Goal: Transaction & Acquisition: Subscribe to service/newsletter

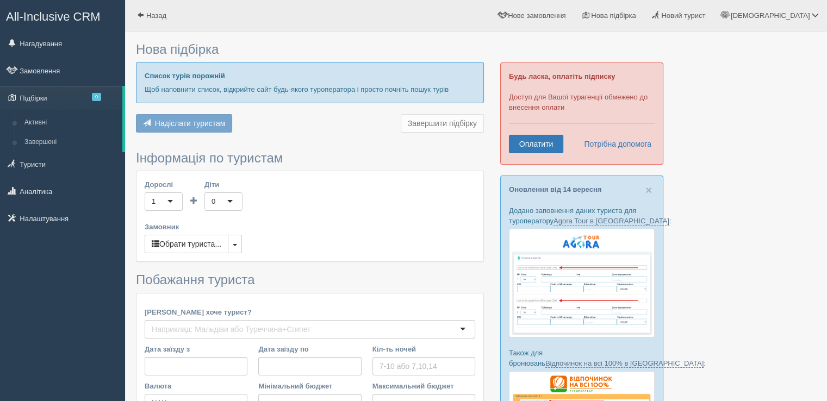
type input "6-7"
type input "100800"
type input "139900"
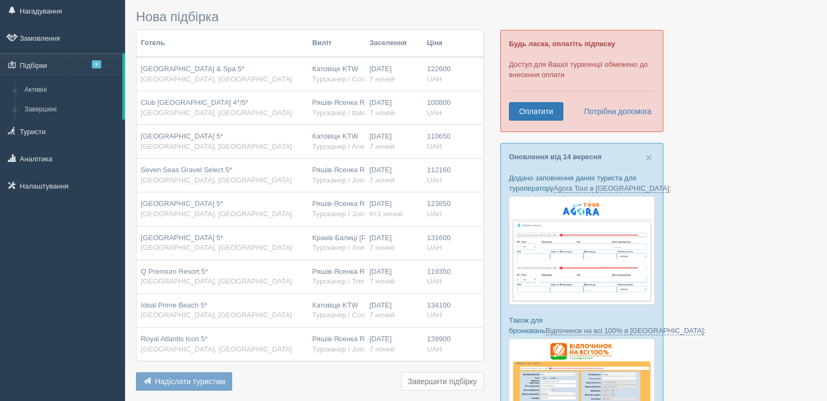
scroll to position [33, 0]
click at [539, 104] on link "Оплатити" at bounding box center [536, 111] width 54 height 18
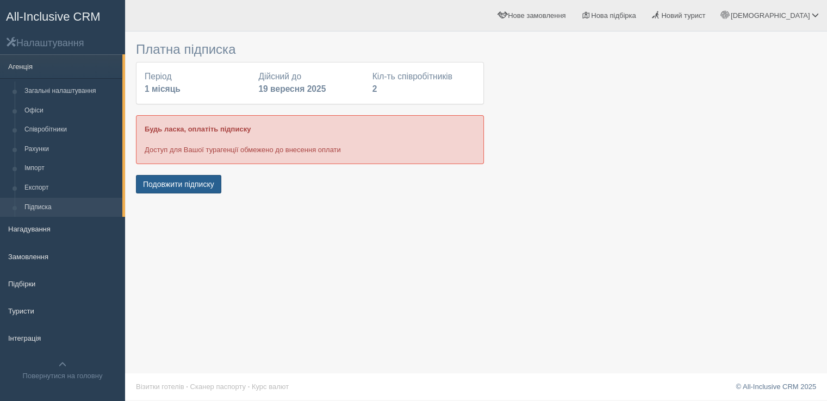
click at [187, 183] on button "Подовжити підписку" at bounding box center [178, 184] width 85 height 18
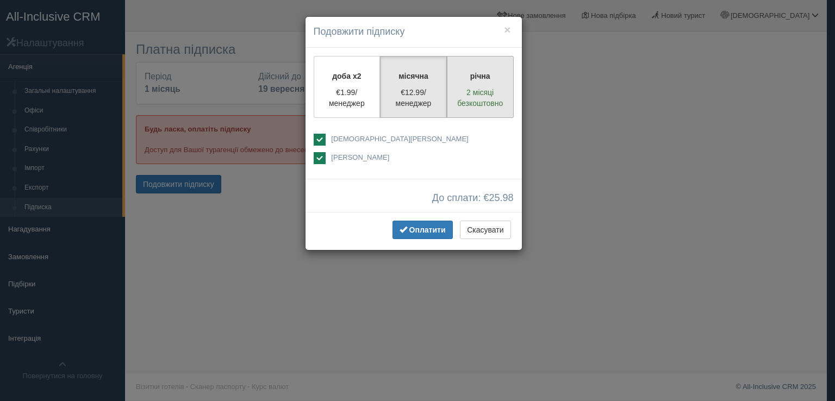
click at [492, 77] on p "річна" at bounding box center [480, 76] width 53 height 11
radio input "true"
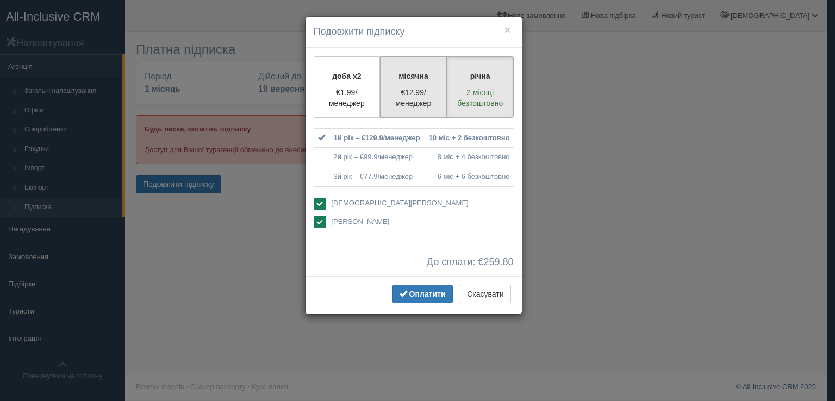
click at [415, 82] on label "місячна €12.99/менеджер" at bounding box center [413, 87] width 67 height 62
radio input "true"
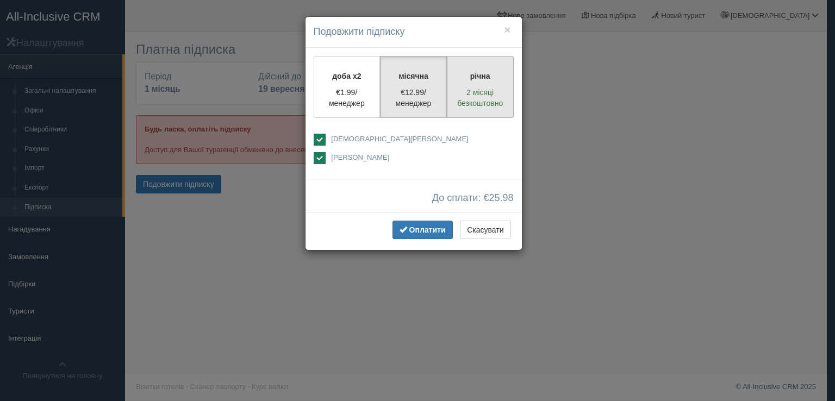
click at [482, 90] on p "2 місяці безкоштовно" at bounding box center [480, 98] width 53 height 22
radio input "true"
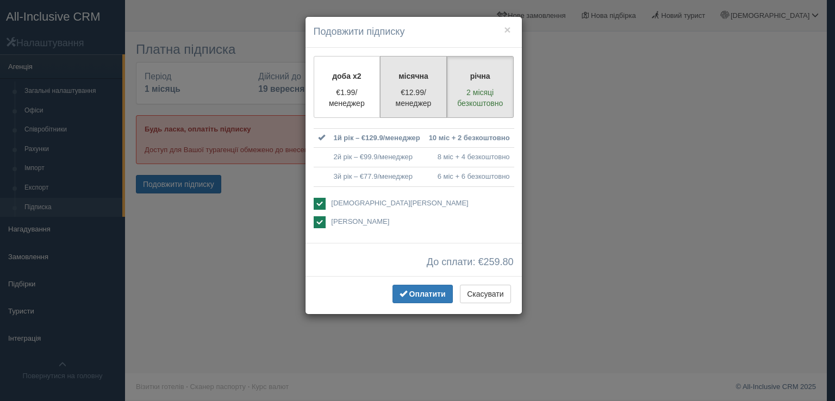
click at [417, 90] on p "€12.99/менеджер" at bounding box center [413, 98] width 53 height 22
radio input "true"
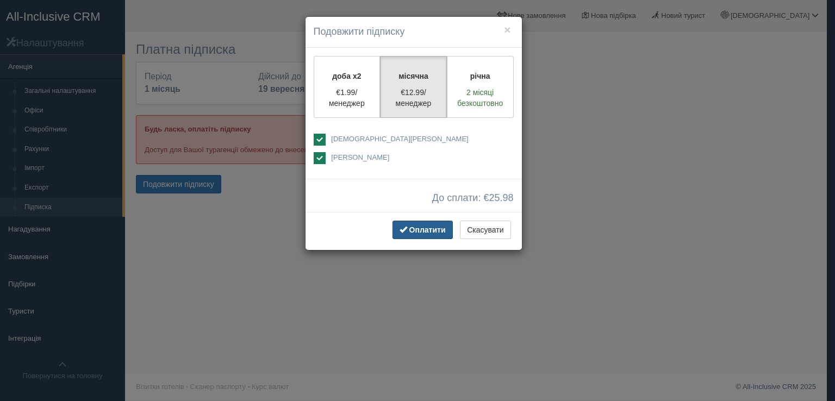
click at [423, 226] on span "Оплатити" at bounding box center [427, 230] width 36 height 9
